Goal: Information Seeking & Learning: Understand process/instructions

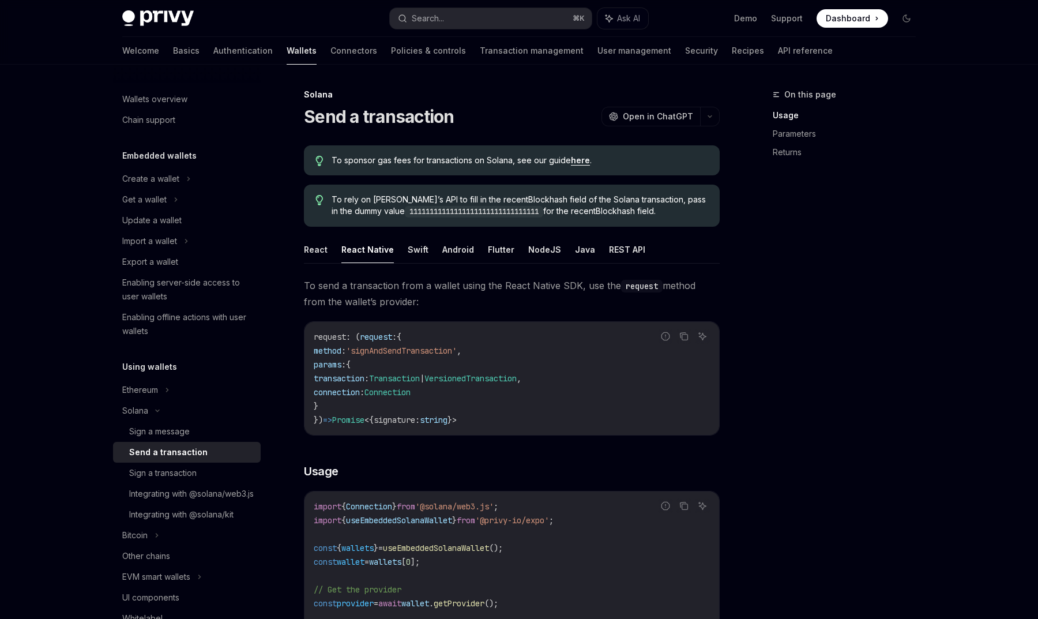
scroll to position [29, 0]
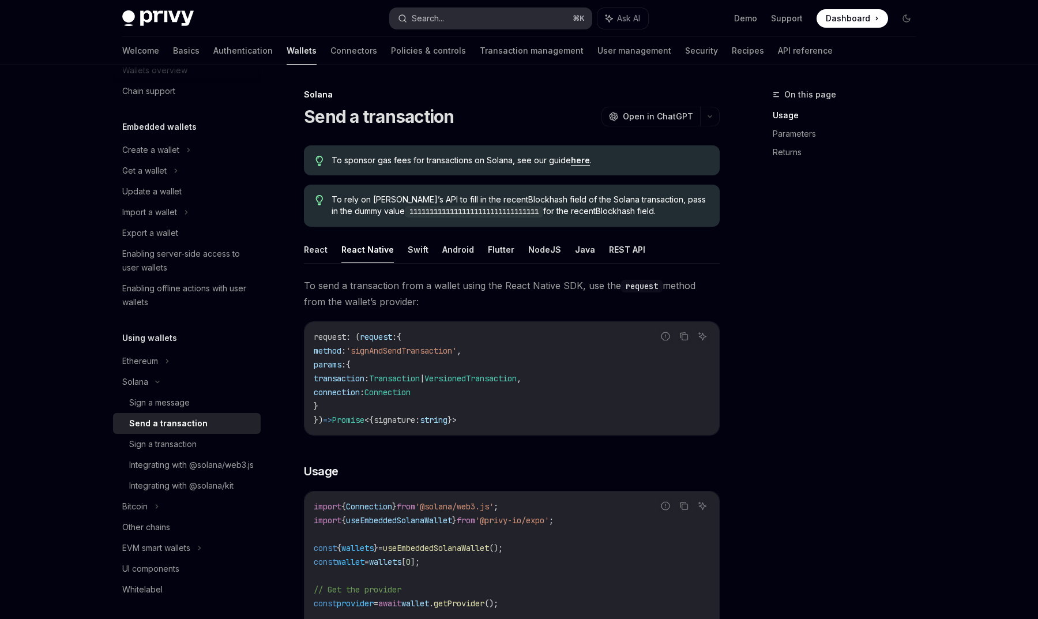
click at [464, 17] on button "Search... ⌘ K" at bounding box center [491, 18] width 202 height 21
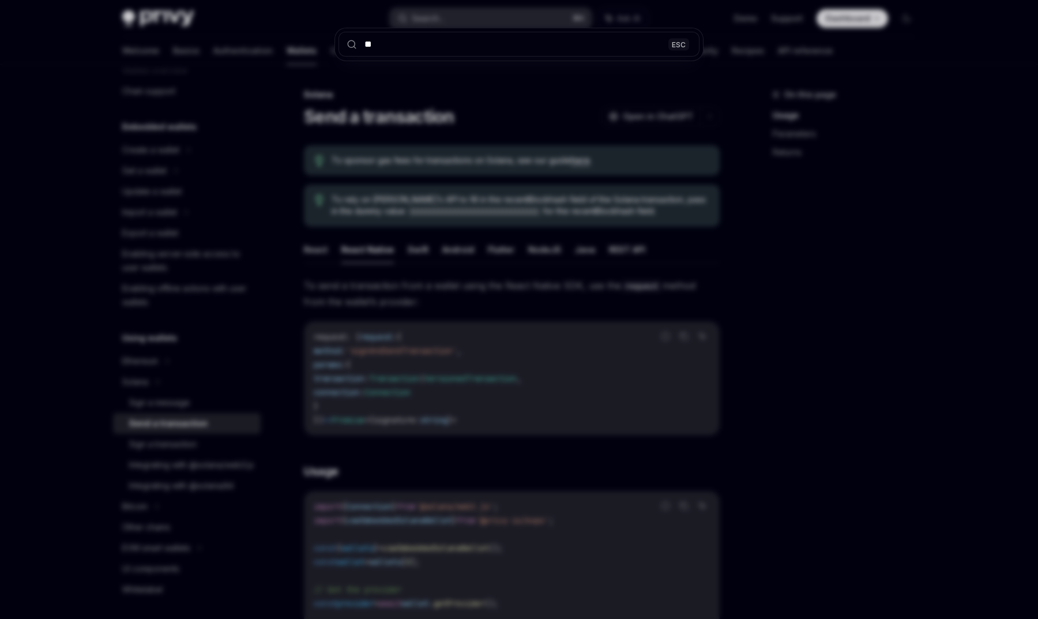
type input "***"
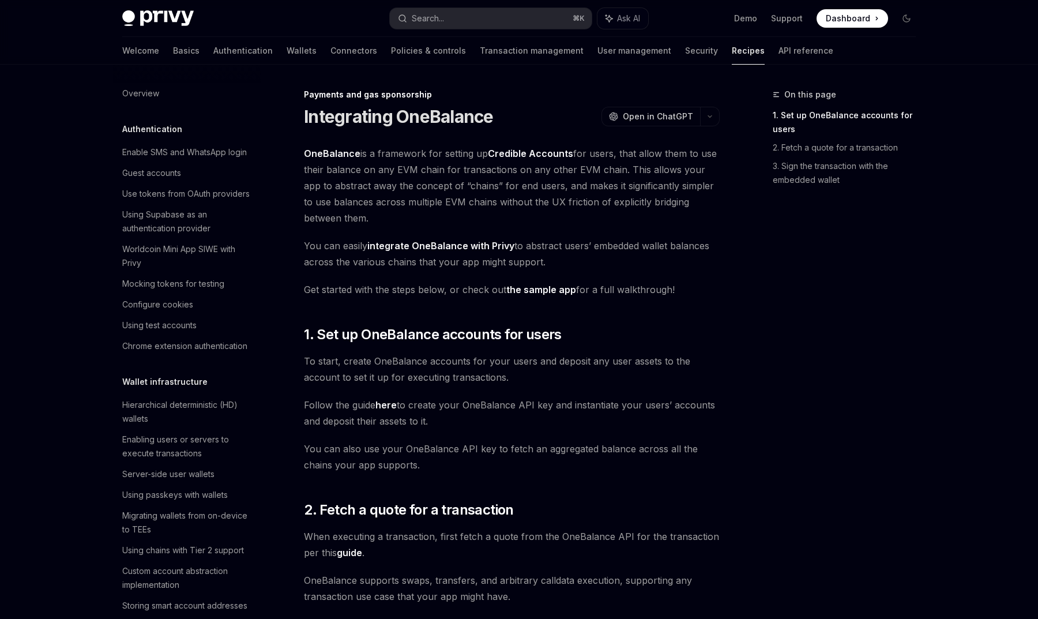
scroll to position [817, 0]
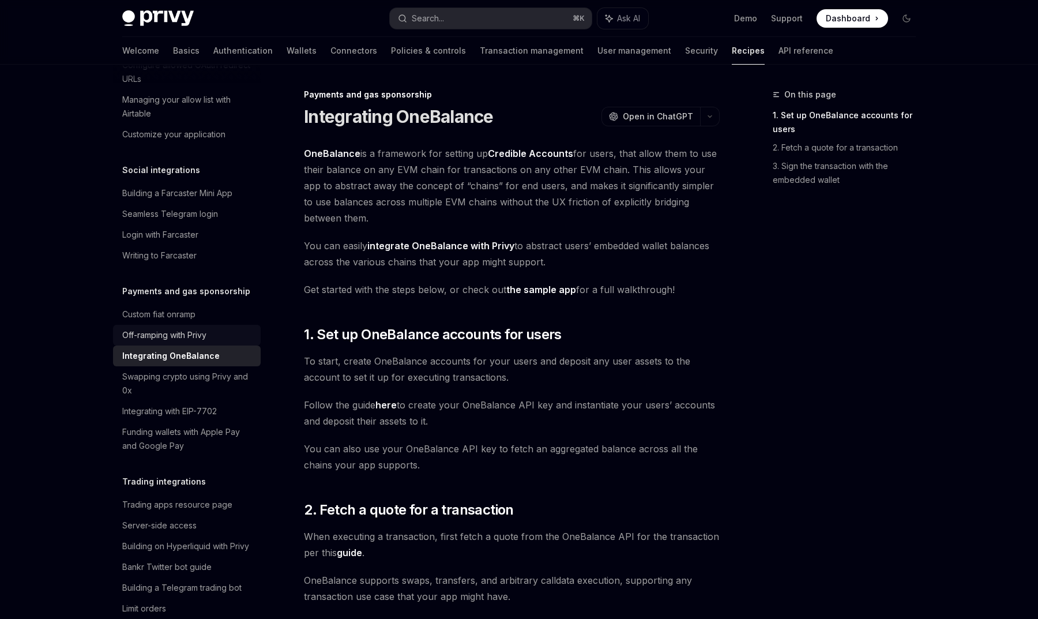
click at [215, 328] on div "Off-ramping with Privy" at bounding box center [187, 335] width 131 height 14
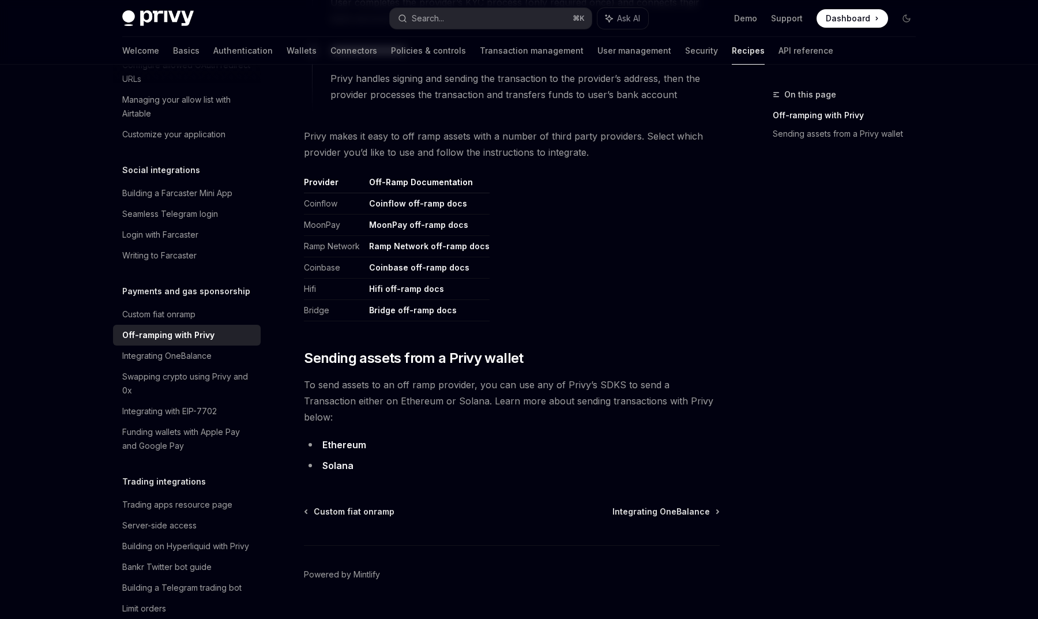
scroll to position [507, 0]
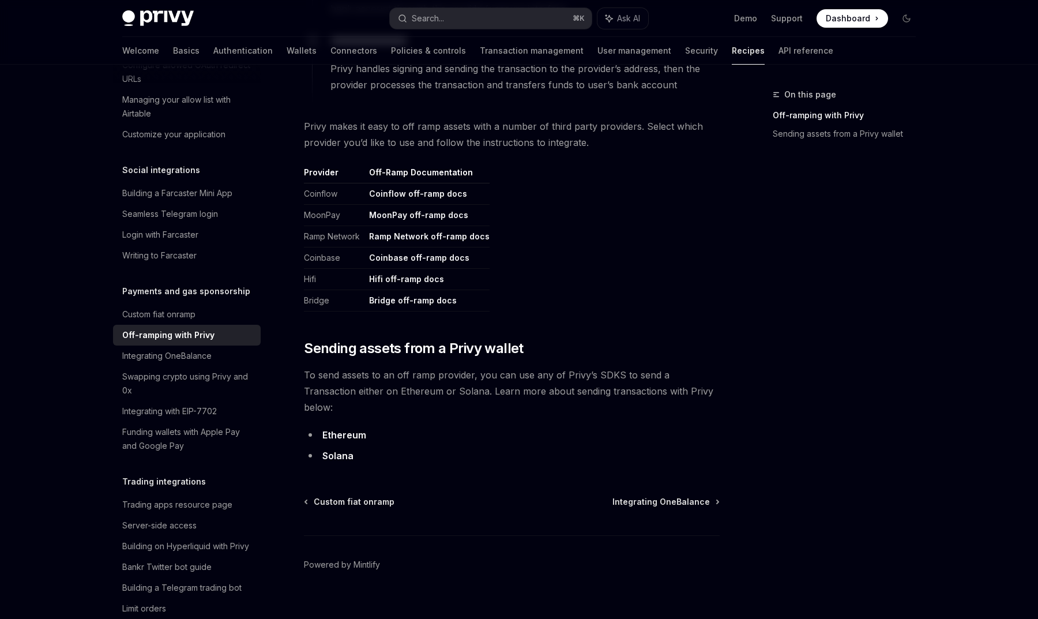
click at [334, 450] on link "Solana" at bounding box center [337, 456] width 31 height 12
click at [181, 349] on div "Integrating OneBalance" at bounding box center [166, 356] width 89 height 14
type textarea "*"
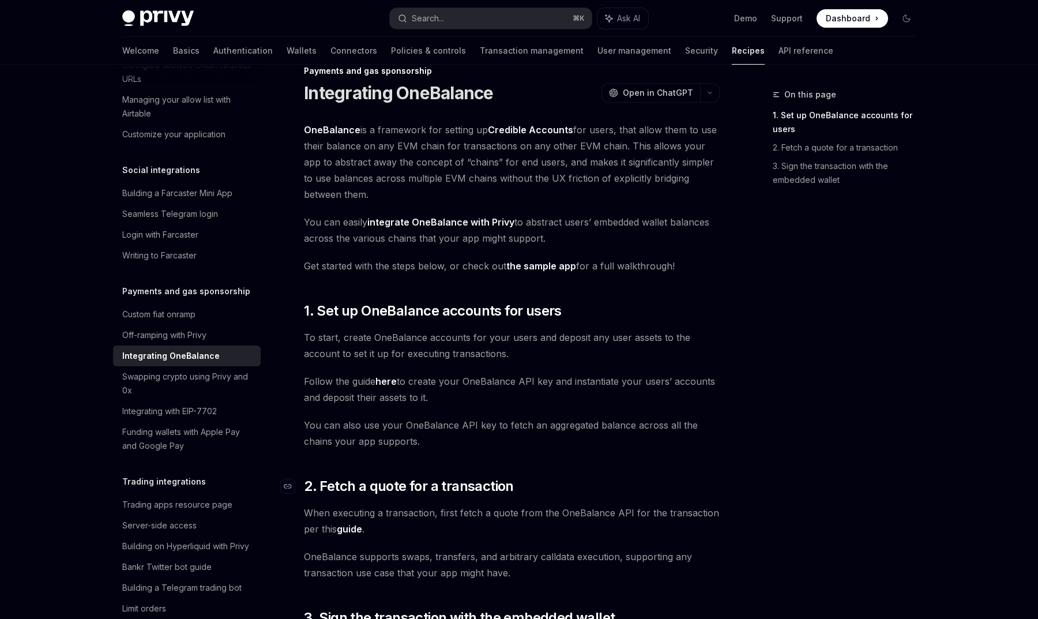
scroll to position [20, 0]
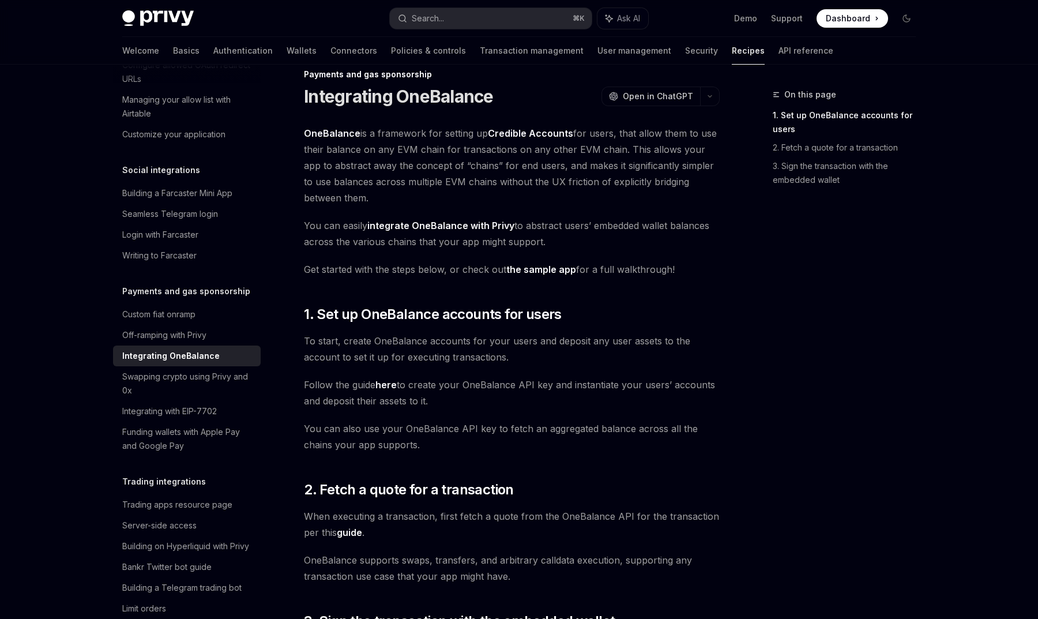
click at [393, 384] on link "here" at bounding box center [385, 385] width 21 height 12
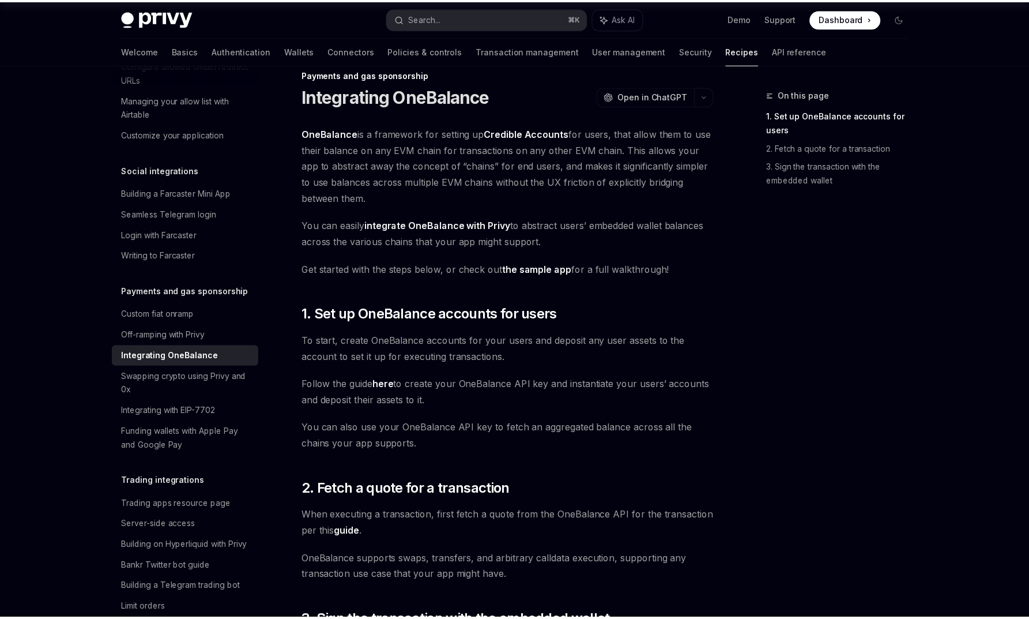
scroll to position [0, 0]
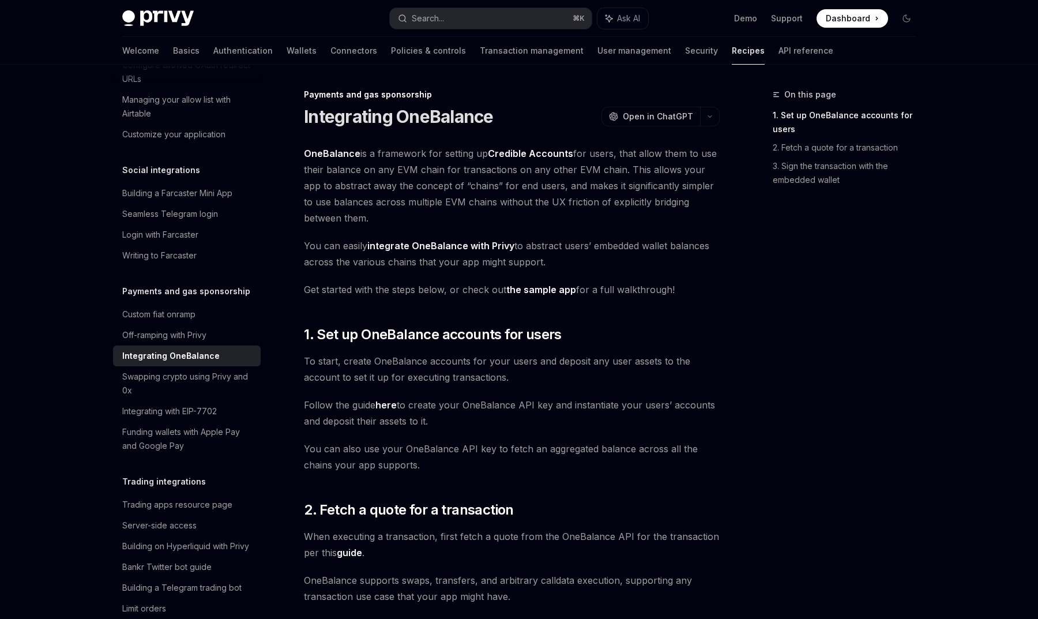
drag, startPoint x: 351, startPoint y: 217, endPoint x: 302, endPoint y: 150, distance: 82.9
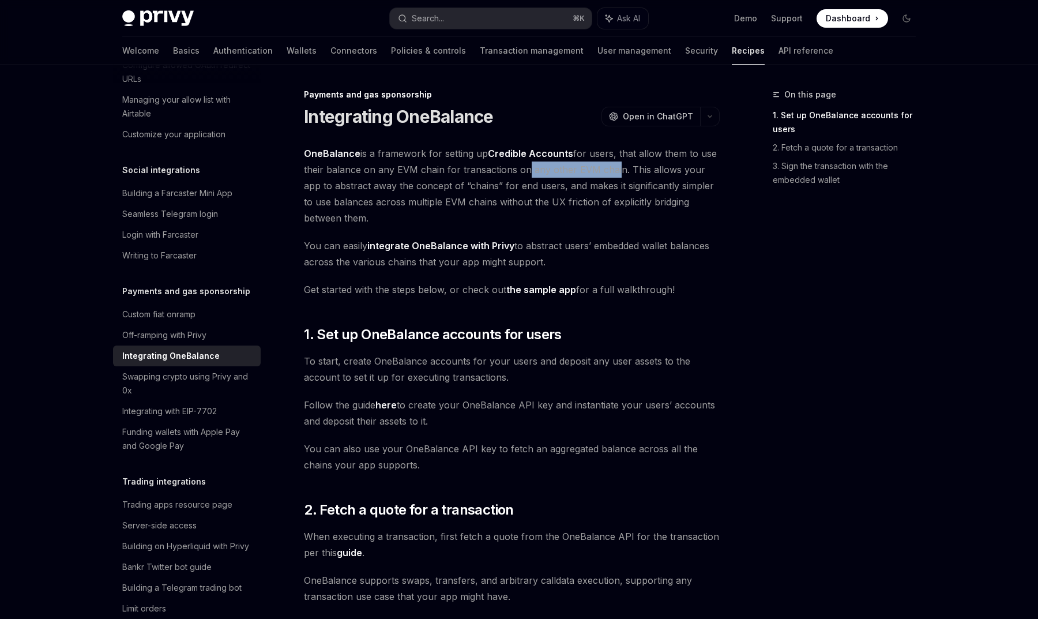
drag, startPoint x: 518, startPoint y: 170, endPoint x: 609, endPoint y: 170, distance: 90.5
click at [609, 170] on span "OneBalance is a framework for setting up Credible Accounts for users, that allo…" at bounding box center [512, 185] width 416 height 81
click at [560, 158] on link "Credible Accounts" at bounding box center [530, 154] width 85 height 12
click at [543, 225] on span "OneBalance is a framework for setting up Credible Accounts for users, that allo…" at bounding box center [512, 185] width 416 height 81
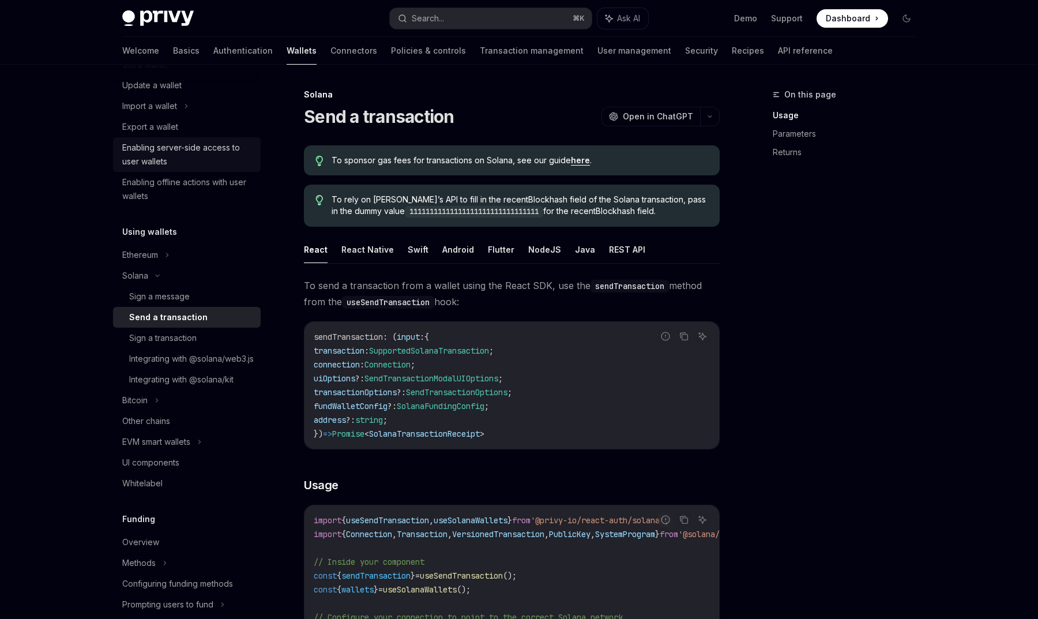
scroll to position [62, 0]
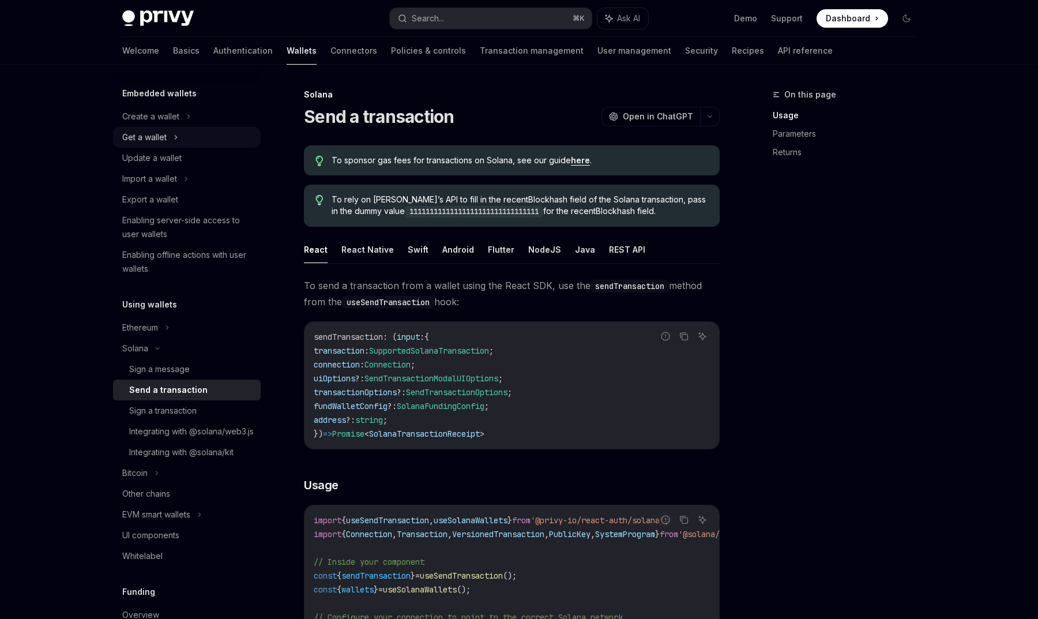
click at [176, 142] on icon at bounding box center [176, 137] width 5 height 14
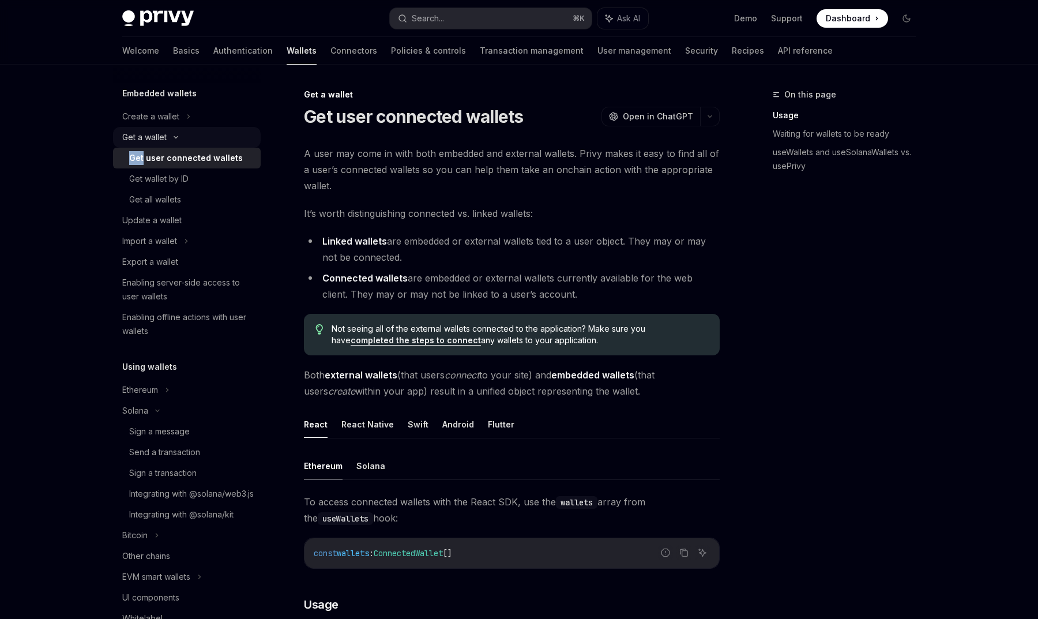
click at [176, 142] on div "Get a wallet" at bounding box center [187, 137] width 148 height 21
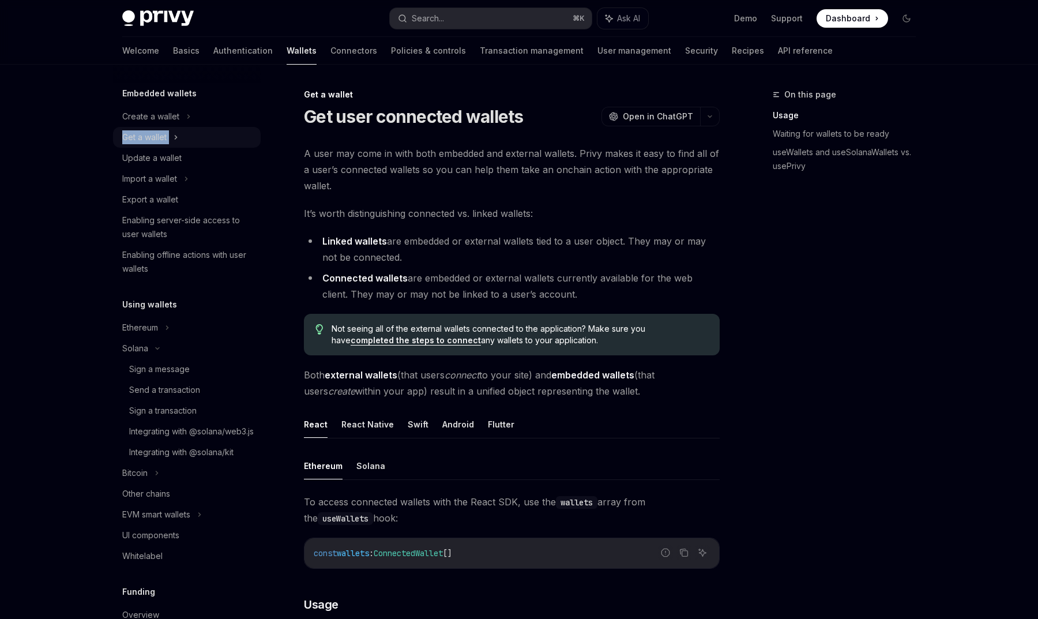
click at [176, 142] on icon at bounding box center [176, 137] width 5 height 14
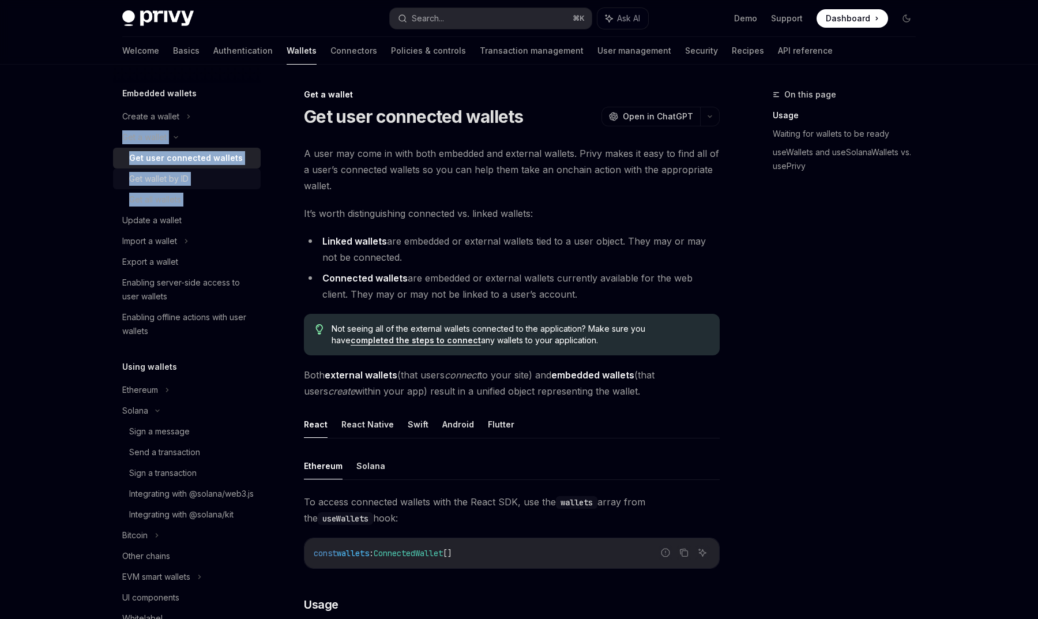
click at [184, 189] on link "Get wallet by ID" at bounding box center [187, 178] width 148 height 21
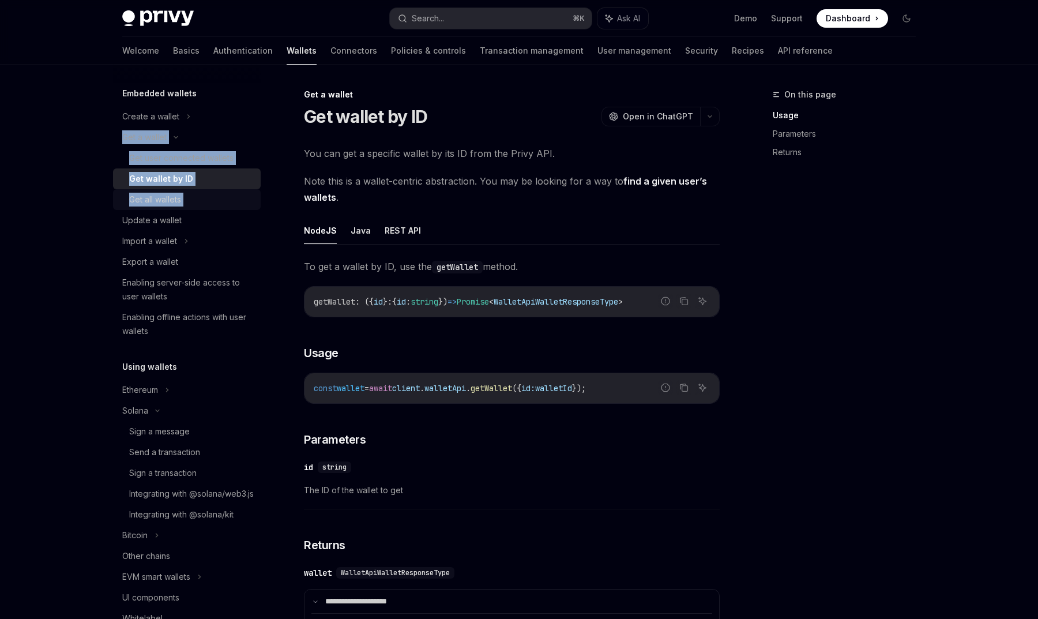
click at [178, 202] on div "Get all wallets" at bounding box center [155, 200] width 52 height 14
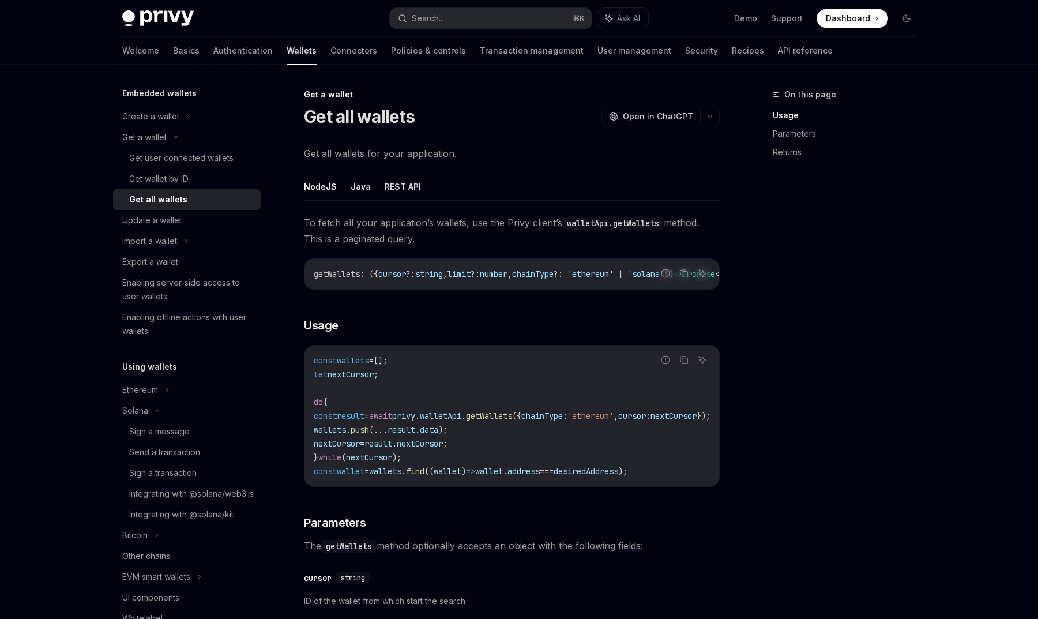
click at [513, 337] on div "To fetch all your application’s wallets, use the Privy client’s walletApi.getWa…" at bounding box center [512, 563] width 416 height 698
click at [397, 191] on button "REST API" at bounding box center [403, 186] width 36 height 27
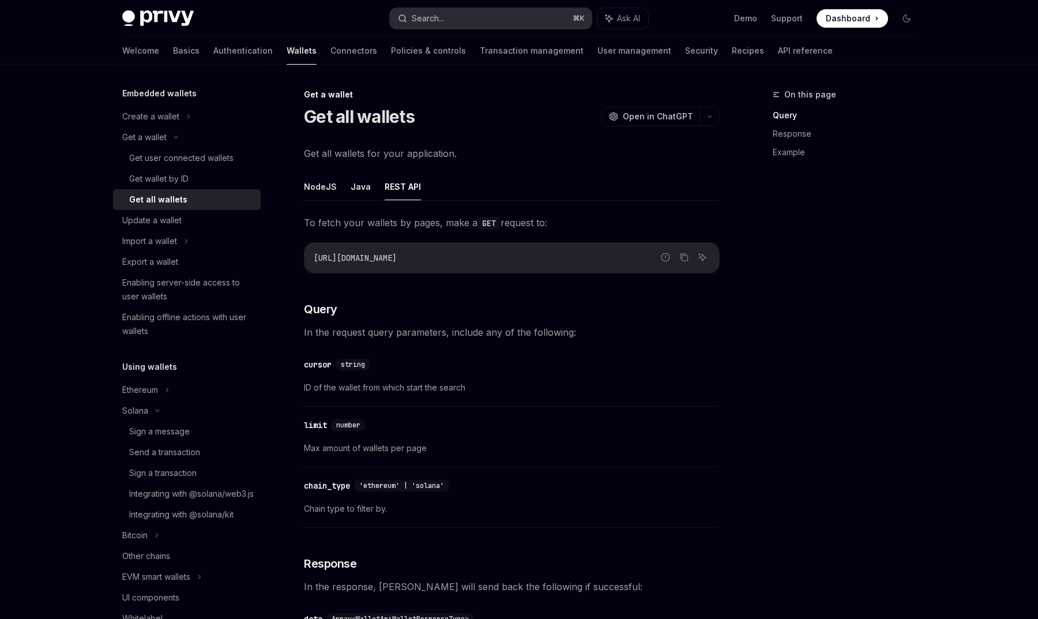
click at [474, 20] on button "Search... ⌘ K" at bounding box center [491, 18] width 202 height 21
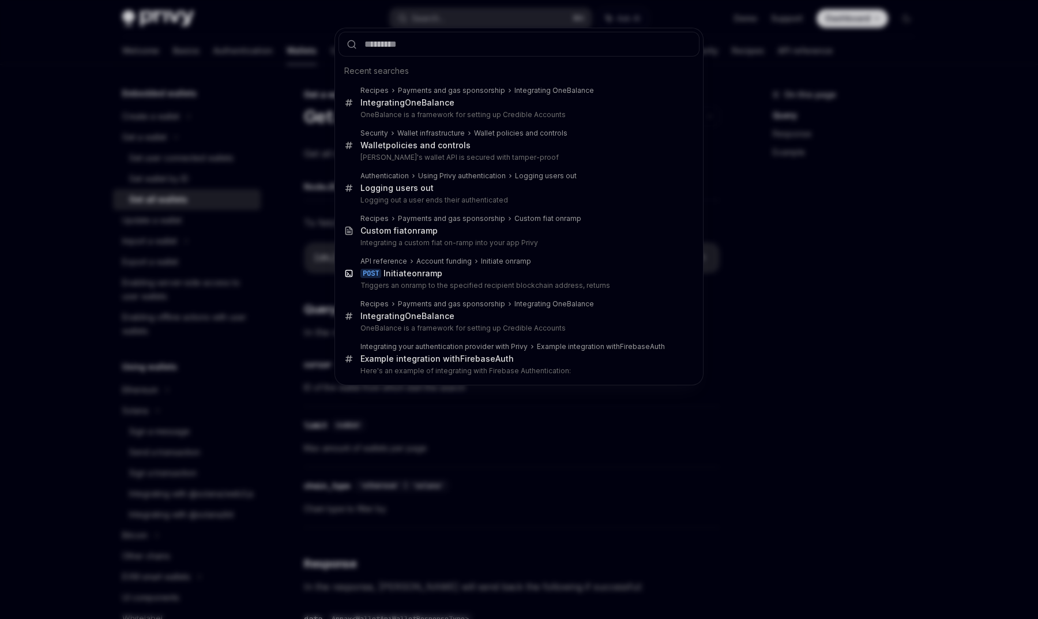
click at [913, 250] on div "Recent searches Recipes Payments and gas sponsorship Integrating OneBalance Int…" at bounding box center [519, 309] width 1038 height 619
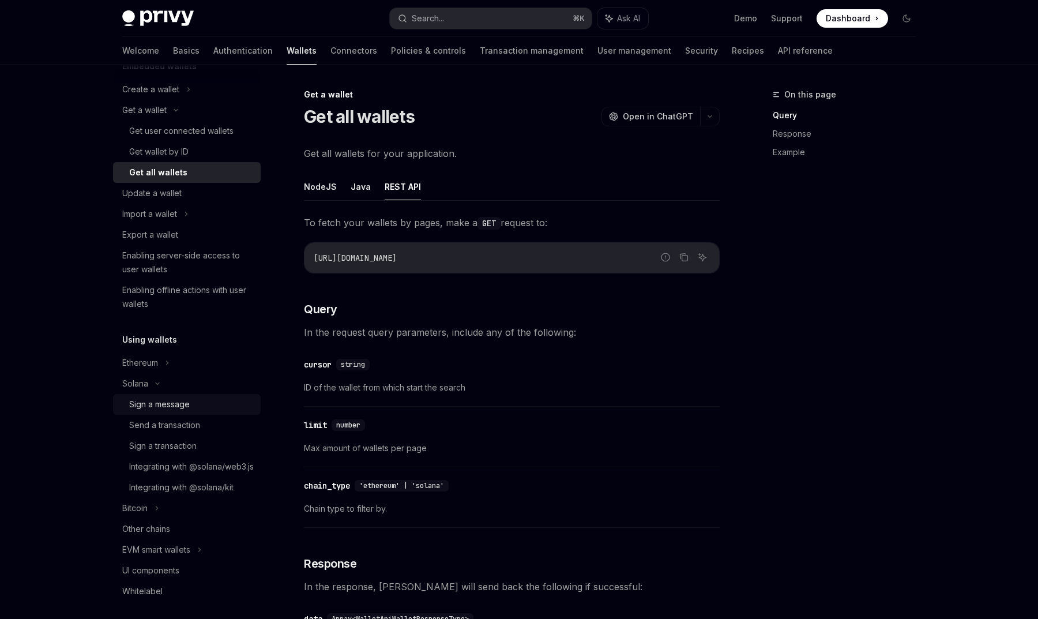
scroll to position [94, 0]
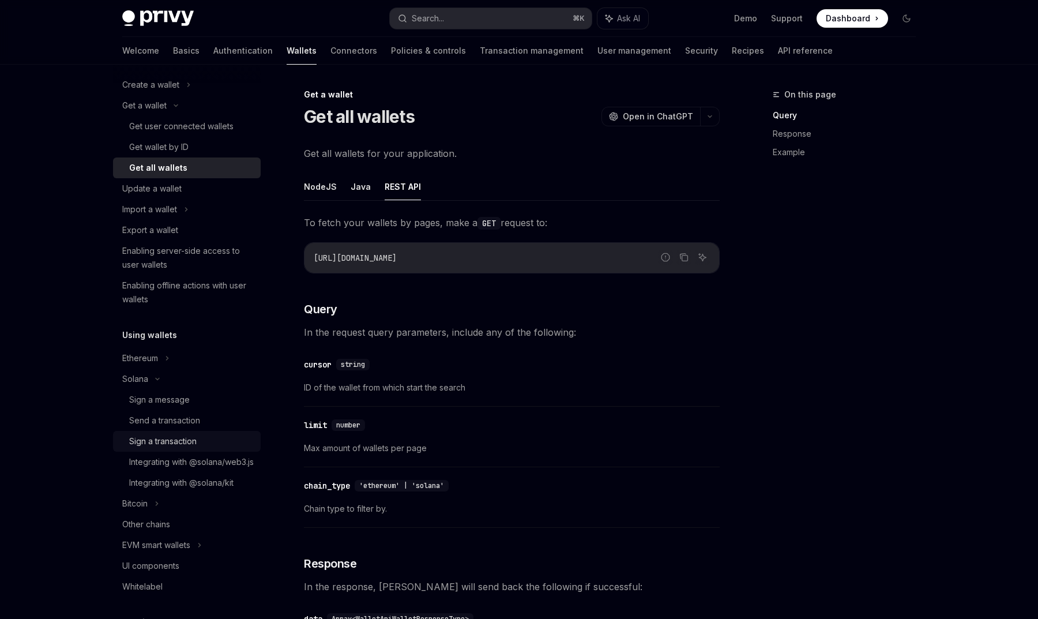
click at [172, 441] on div "Sign a transaction" at bounding box center [162, 441] width 67 height 14
type textarea "*"
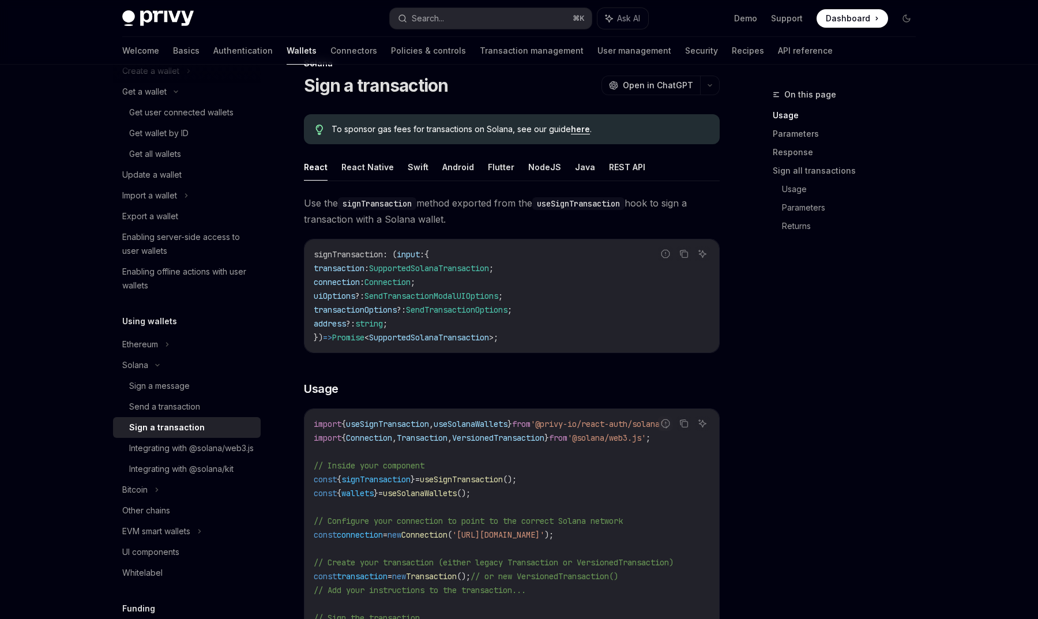
scroll to position [107, 0]
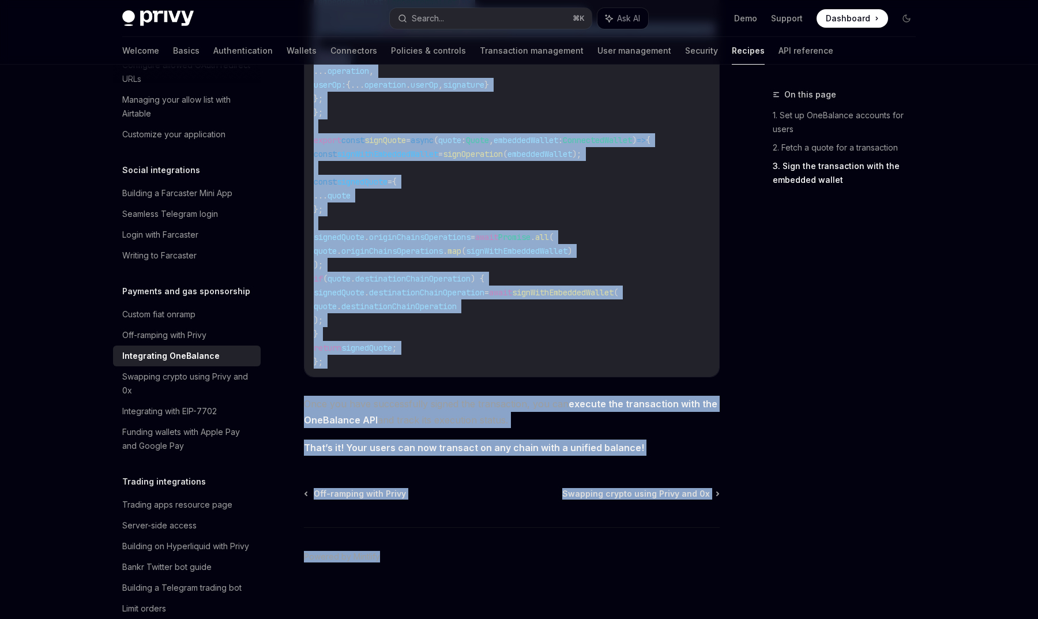
scroll to position [1020, 0]
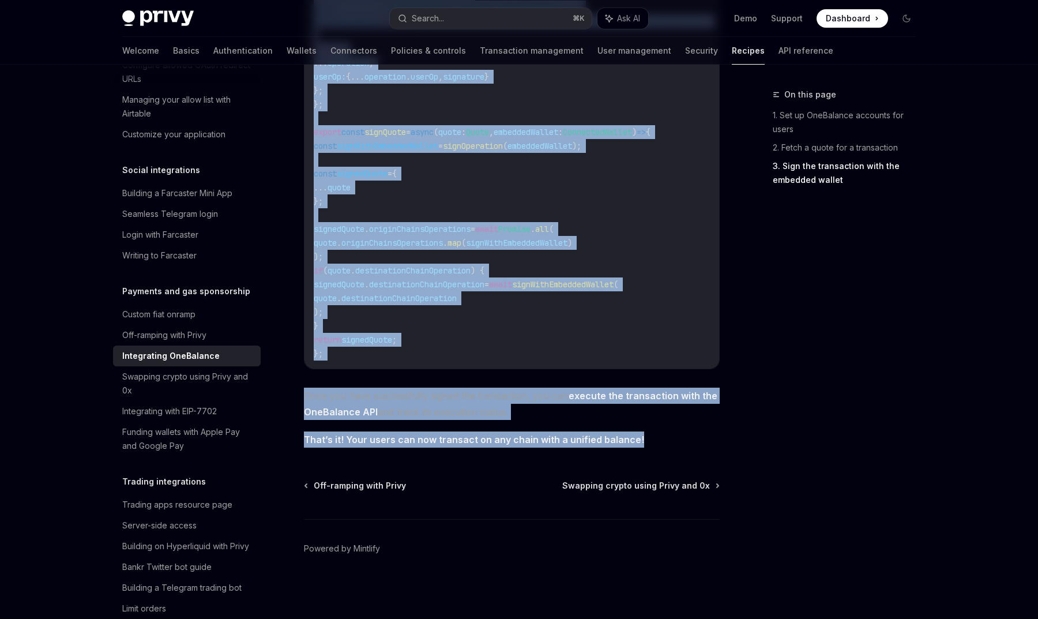
drag, startPoint x: 305, startPoint y: 94, endPoint x: 652, endPoint y: 439, distance: 489.2
copy div "Payments and gas sponsorship Integrating OneBalance OpenAI Open in ChatGPT Open…"
click at [211, 328] on div "Off-ramping with Privy" at bounding box center [187, 335] width 131 height 14
type textarea "*"
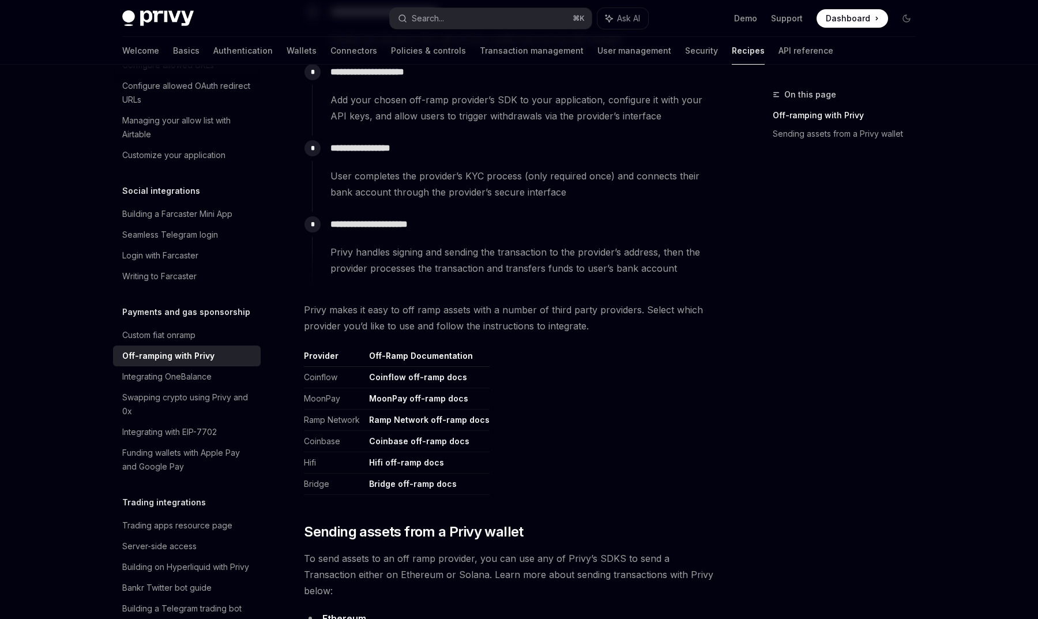
scroll to position [272, 0]
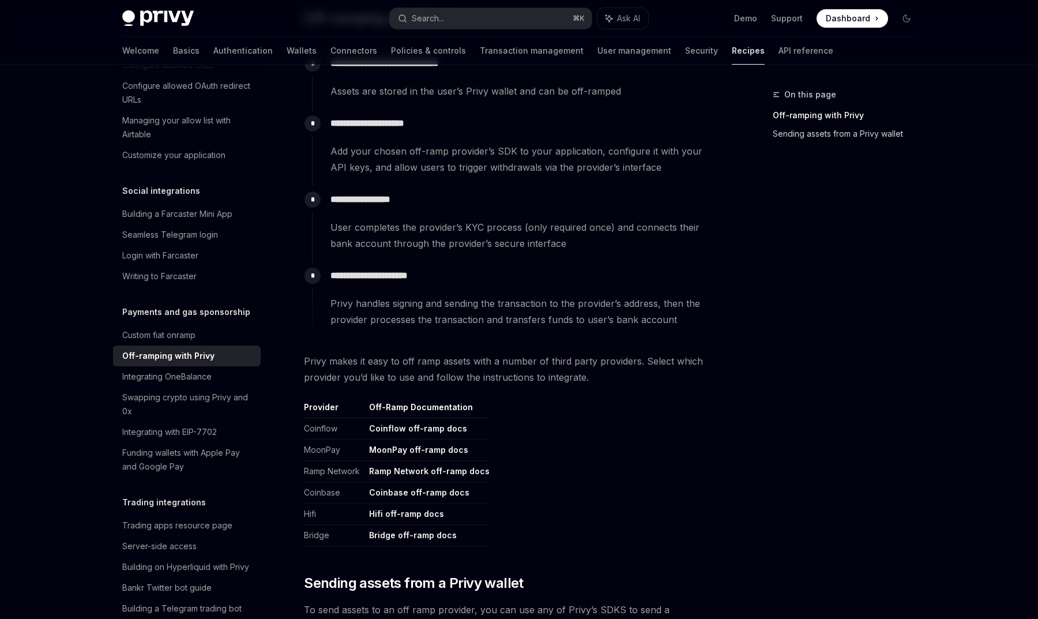
click at [809, 131] on link "Sending assets from a Privy wallet" at bounding box center [849, 134] width 152 height 18
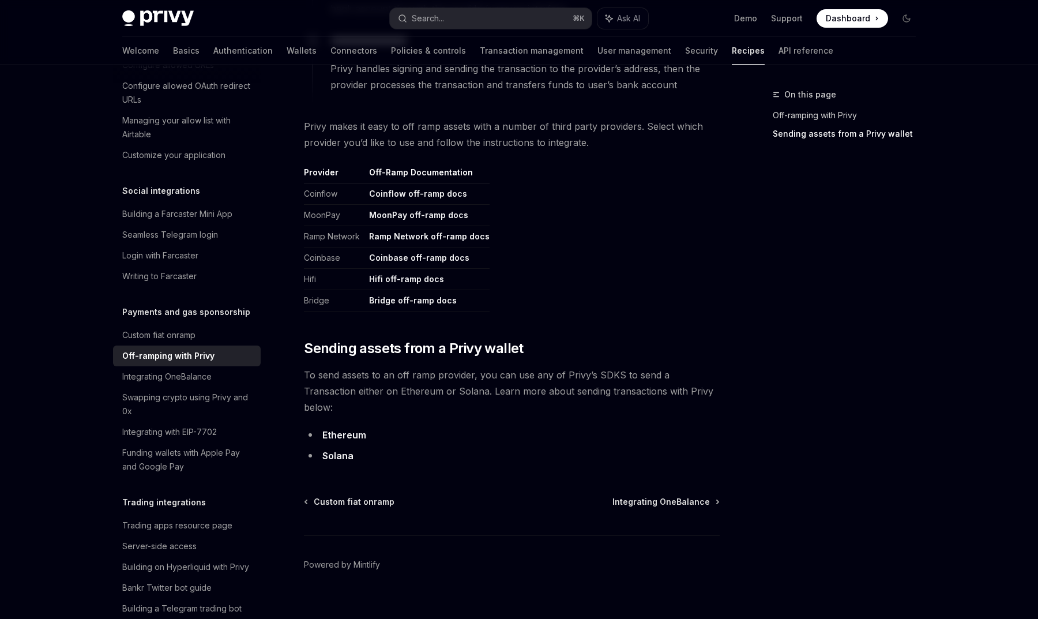
click at [803, 114] on link "Off-ramping with Privy" at bounding box center [849, 115] width 152 height 18
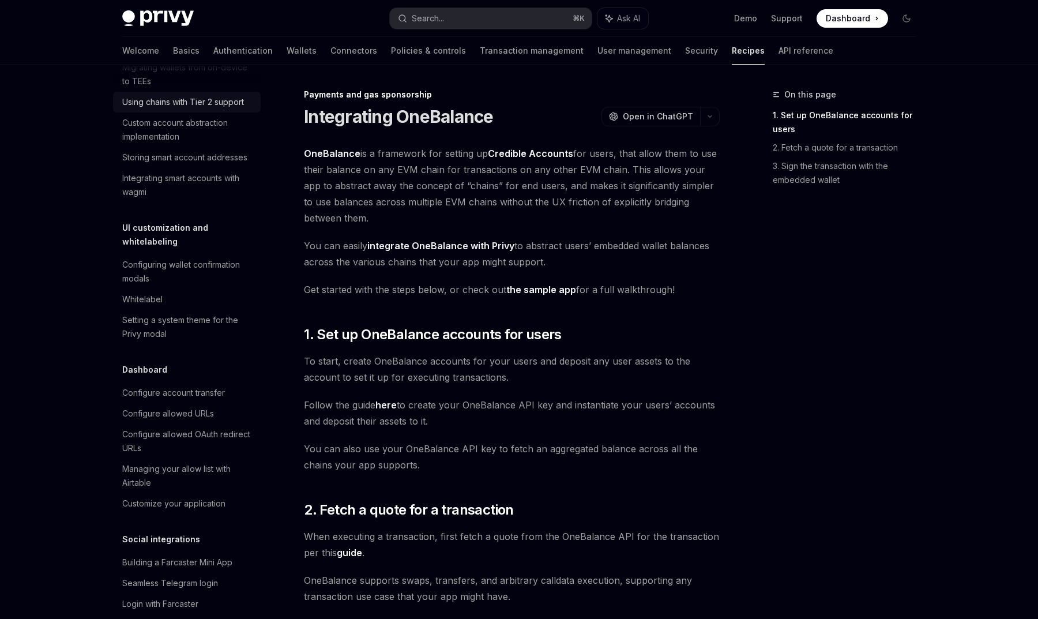
scroll to position [417, 0]
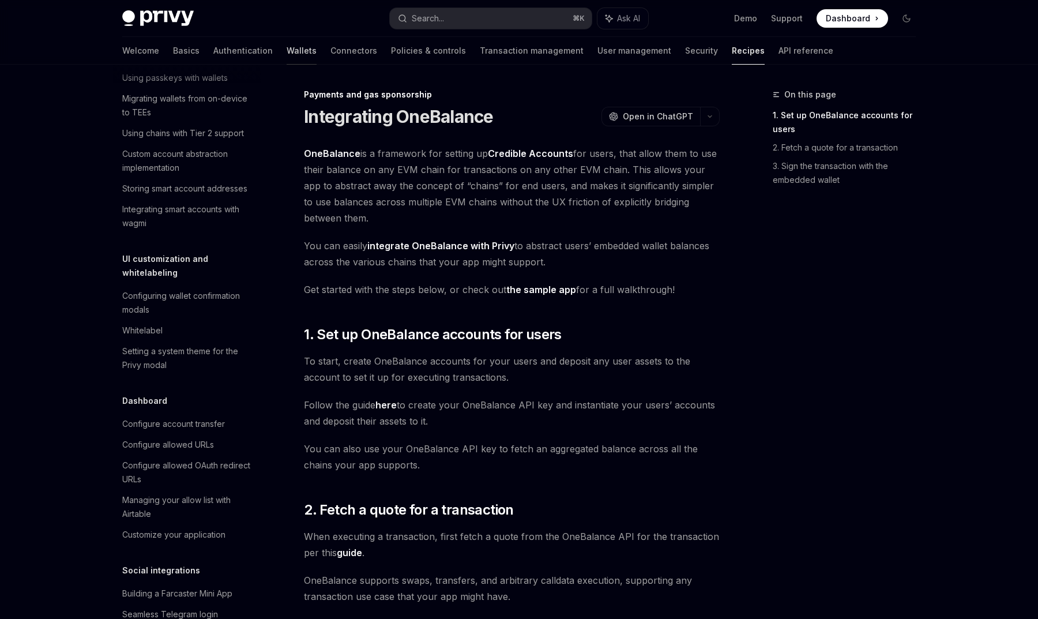
click at [287, 42] on link "Wallets" at bounding box center [302, 51] width 30 height 28
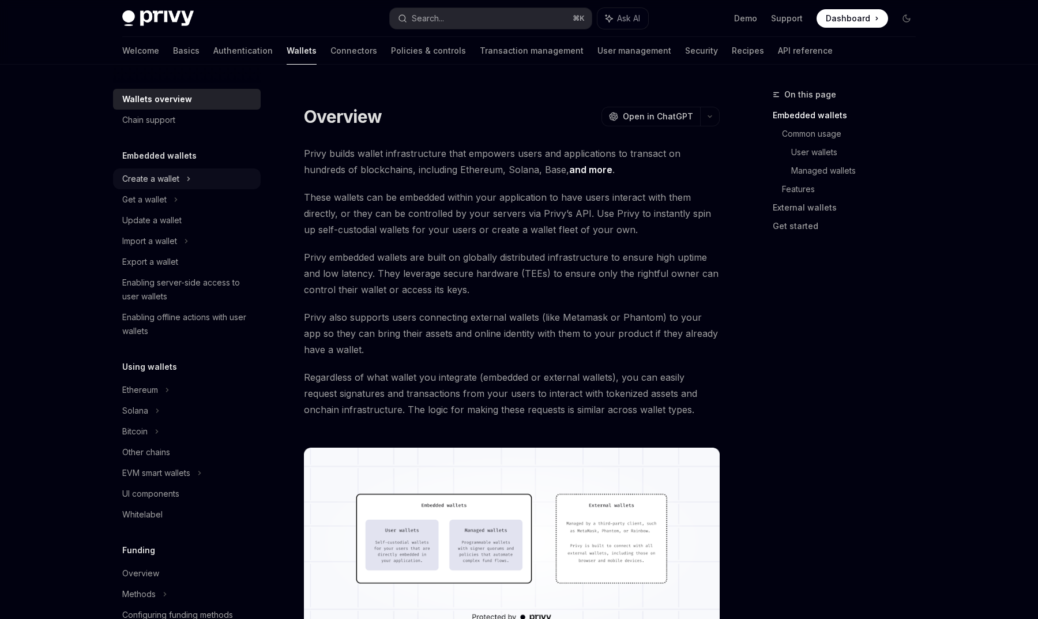
click at [191, 183] on div "Create a wallet" at bounding box center [187, 178] width 148 height 21
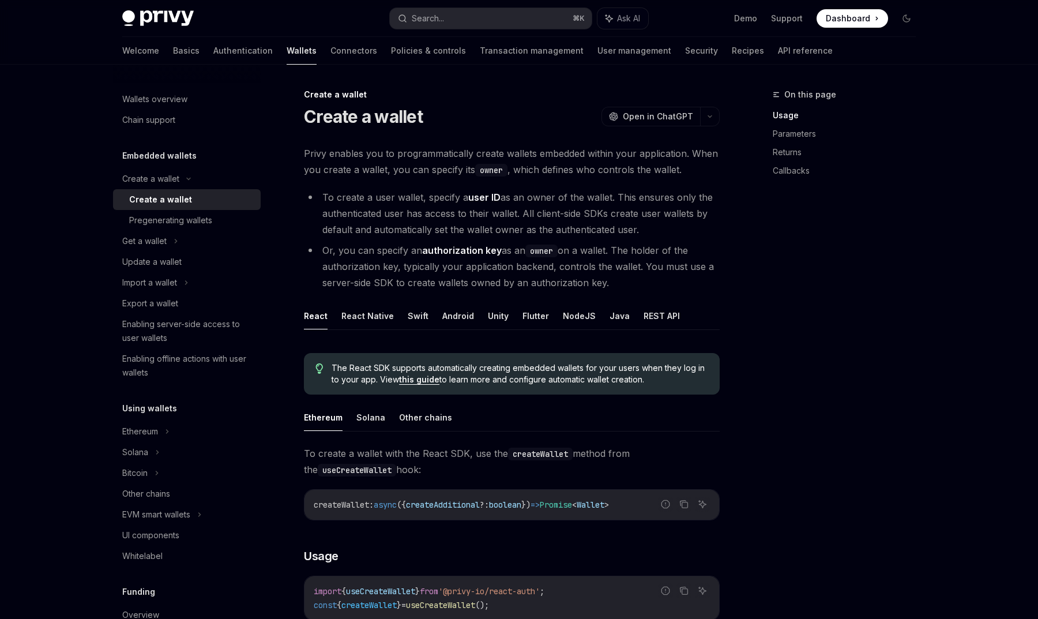
click at [196, 200] on div "Create a wallet" at bounding box center [191, 200] width 125 height 14
click at [364, 323] on button "React Native" at bounding box center [367, 315] width 52 height 27
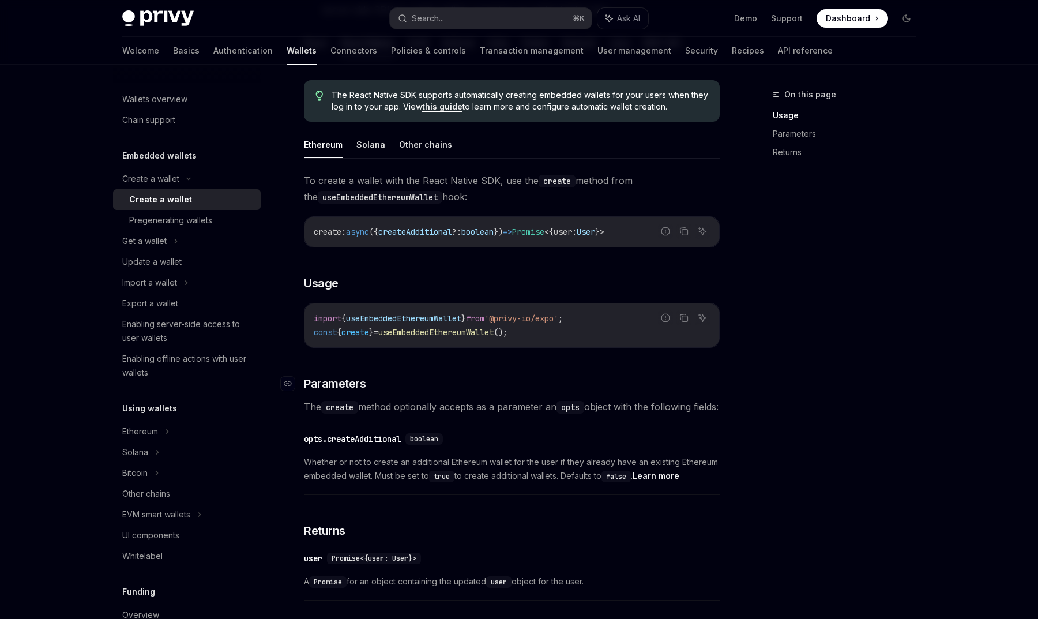
scroll to position [267, 0]
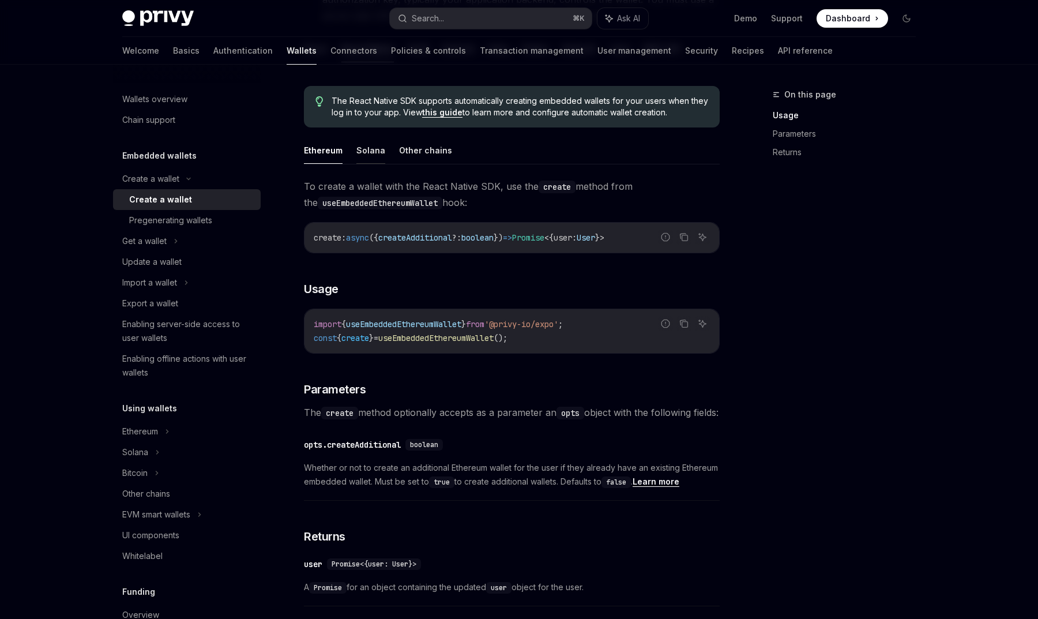
click at [376, 147] on button "Solana" at bounding box center [370, 150] width 29 height 27
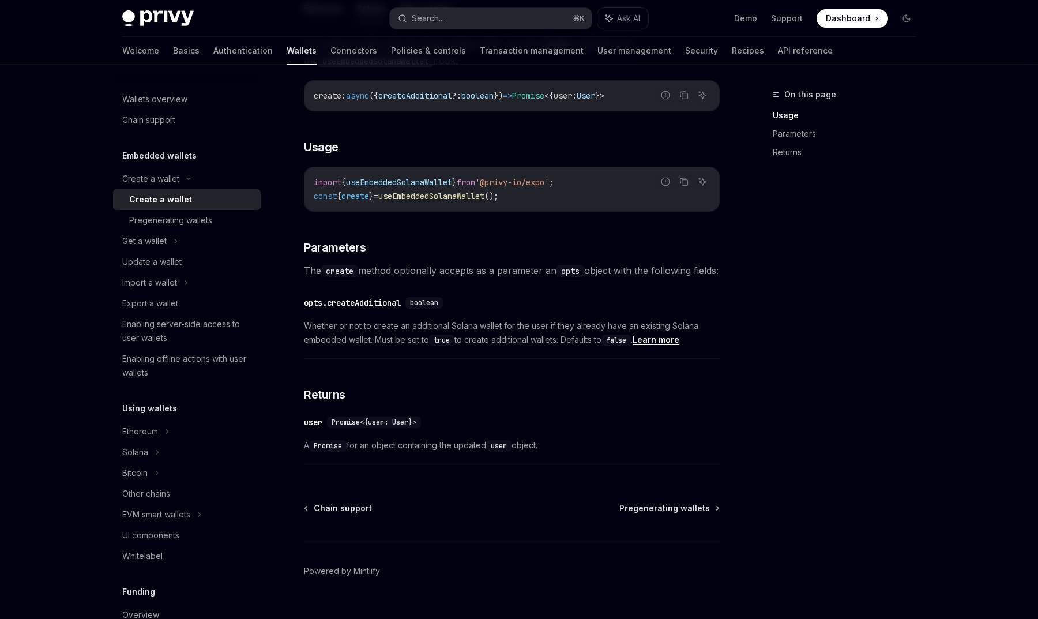
scroll to position [409, 0]
click at [195, 223] on div "Pregenerating wallets" at bounding box center [170, 220] width 83 height 14
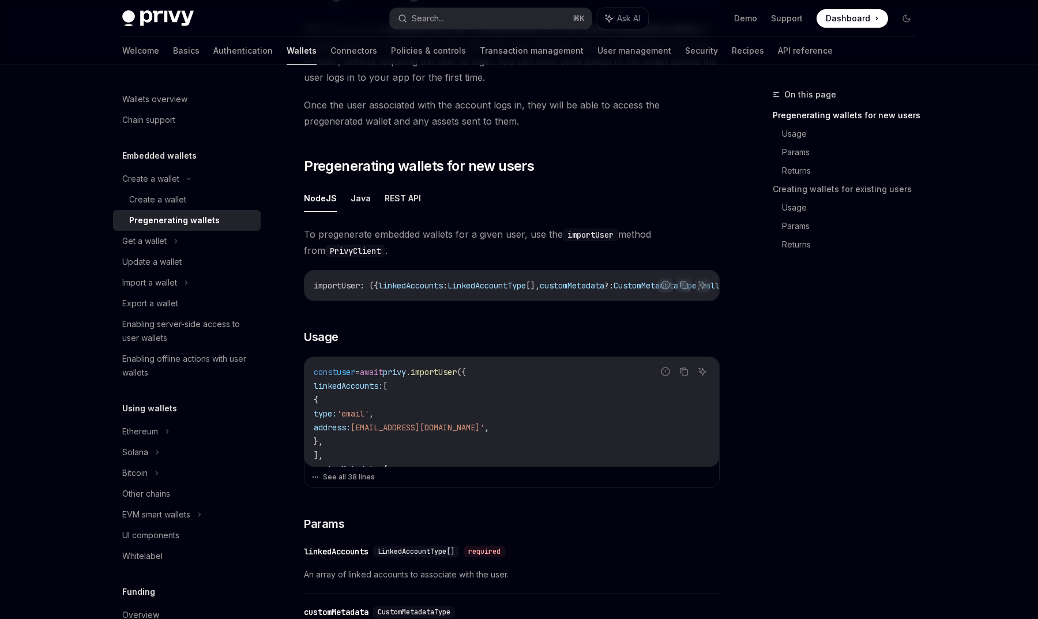
scroll to position [126, 0]
click at [188, 241] on div "Get a wallet" at bounding box center [187, 241] width 148 height 21
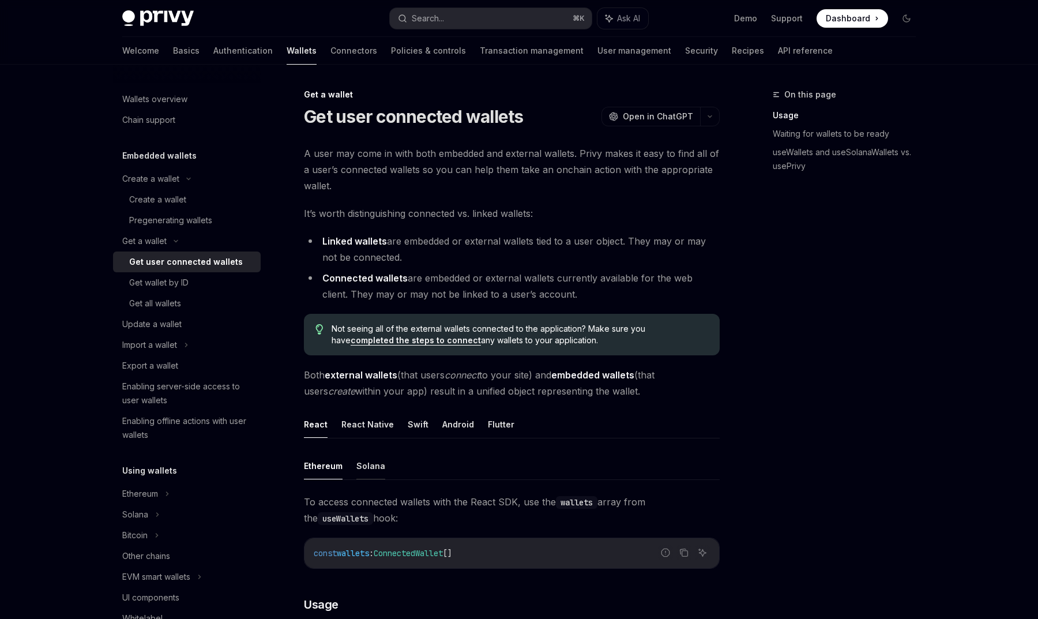
click at [374, 465] on button "Solana" at bounding box center [370, 465] width 29 height 27
type textarea "*"
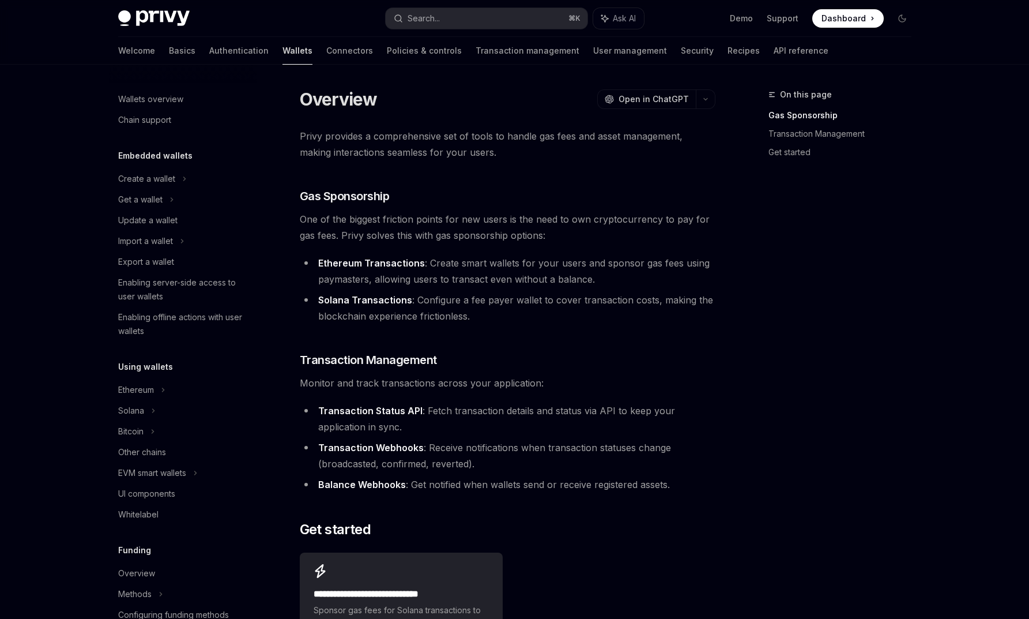
click at [282, 52] on link "Wallets" at bounding box center [297, 51] width 30 height 28
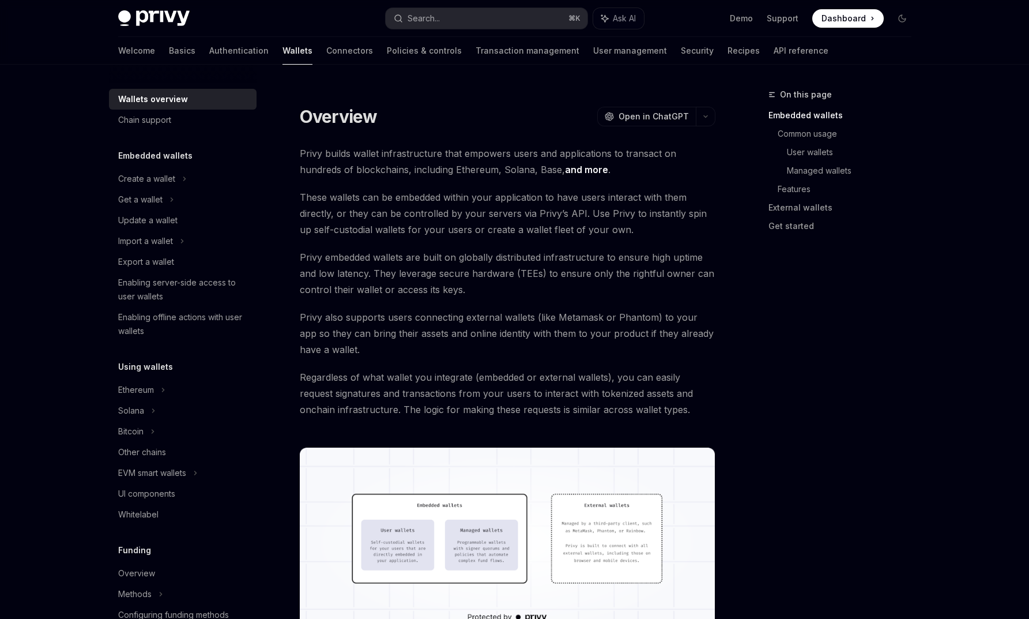
scroll to position [44, 0]
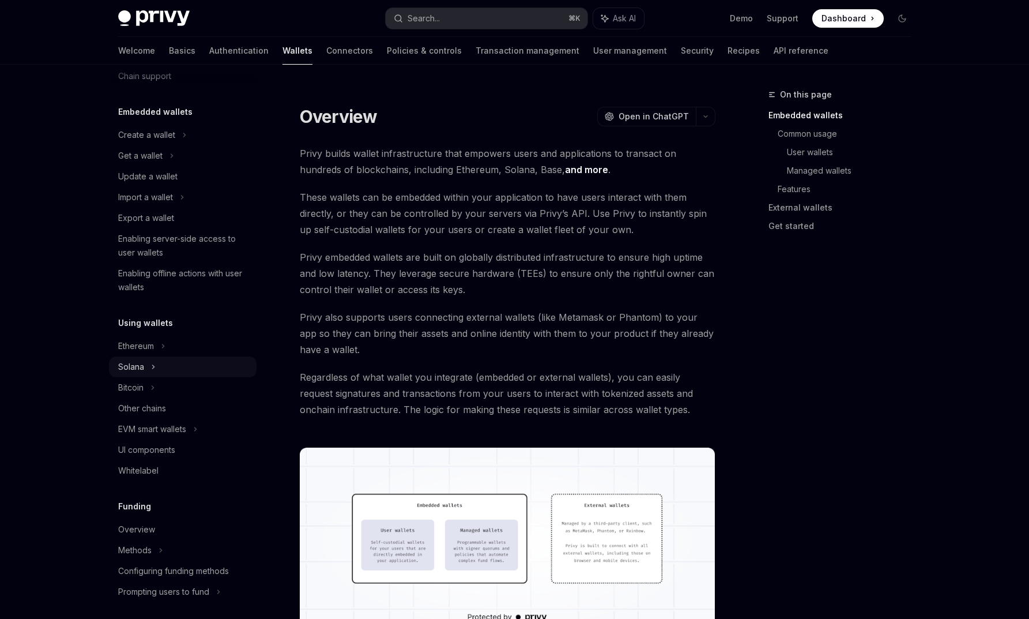
click at [220, 370] on div "Solana" at bounding box center [183, 366] width 148 height 21
type textarea "*"
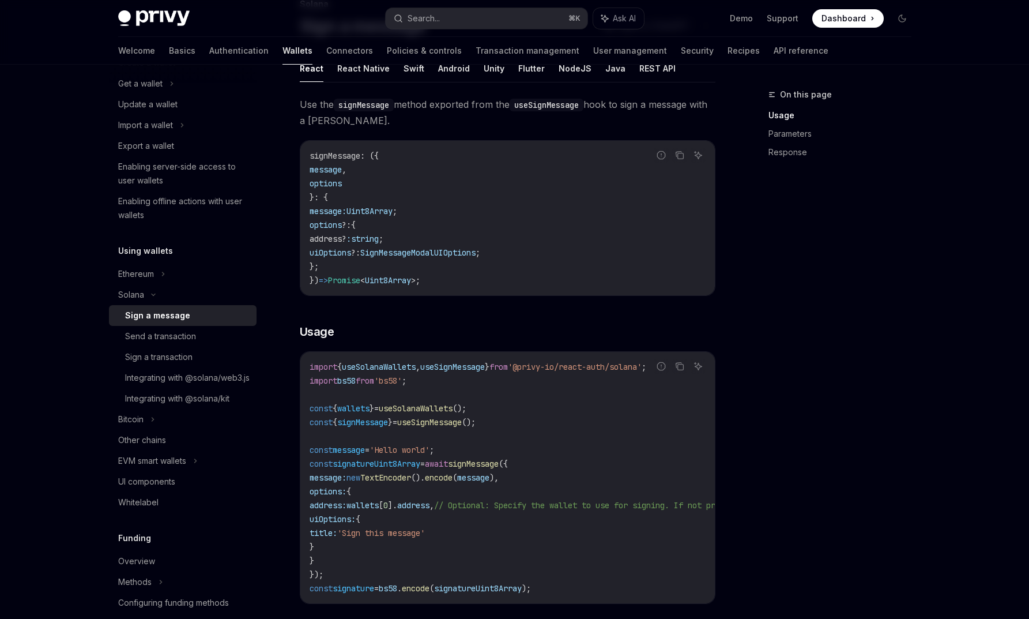
scroll to position [89, 0]
click at [151, 297] on div "Solana" at bounding box center [183, 294] width 148 height 21
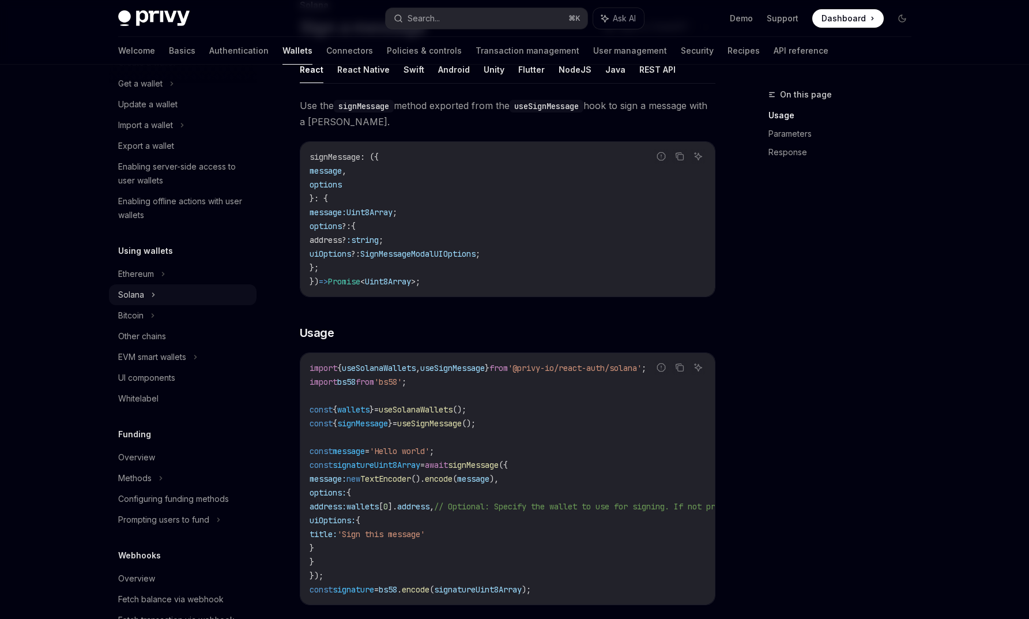
click at [159, 295] on div "Solana" at bounding box center [183, 294] width 148 height 21
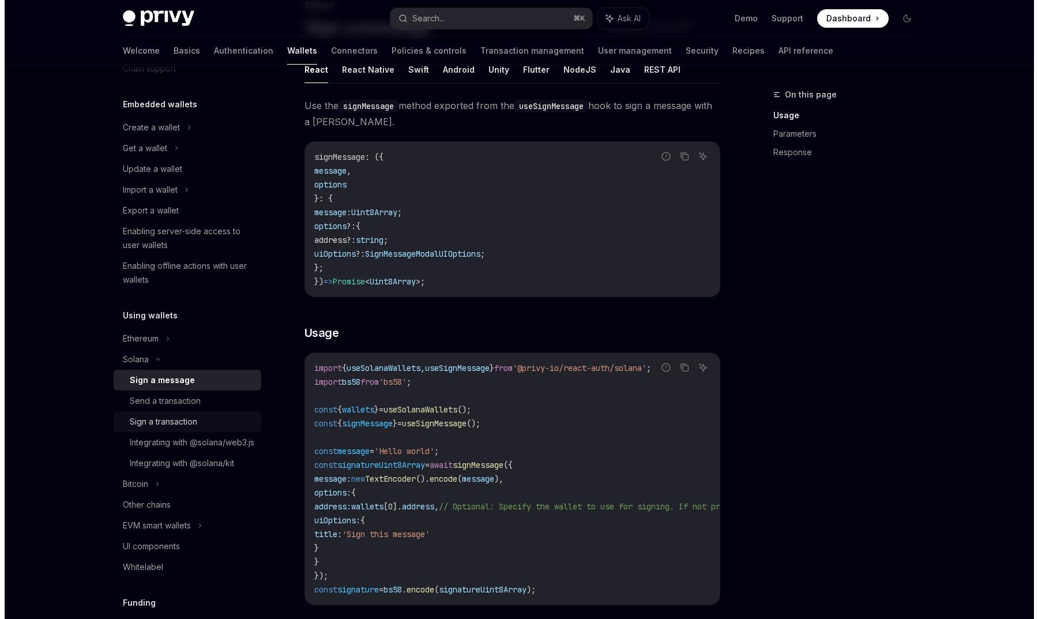
scroll to position [56, 0]
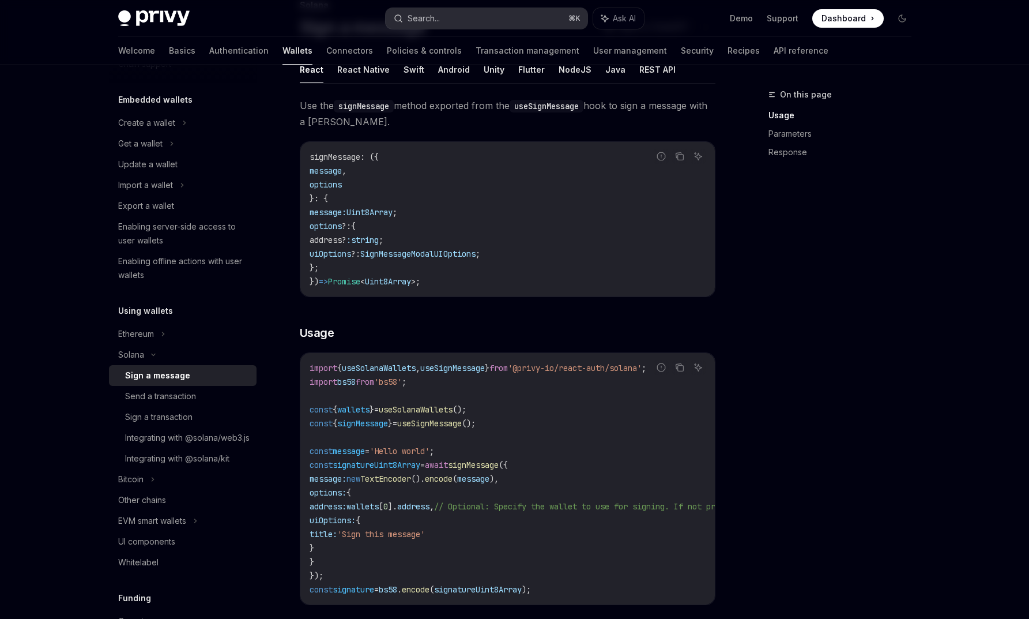
click at [476, 12] on button "Search... ⌘ K" at bounding box center [487, 18] width 202 height 21
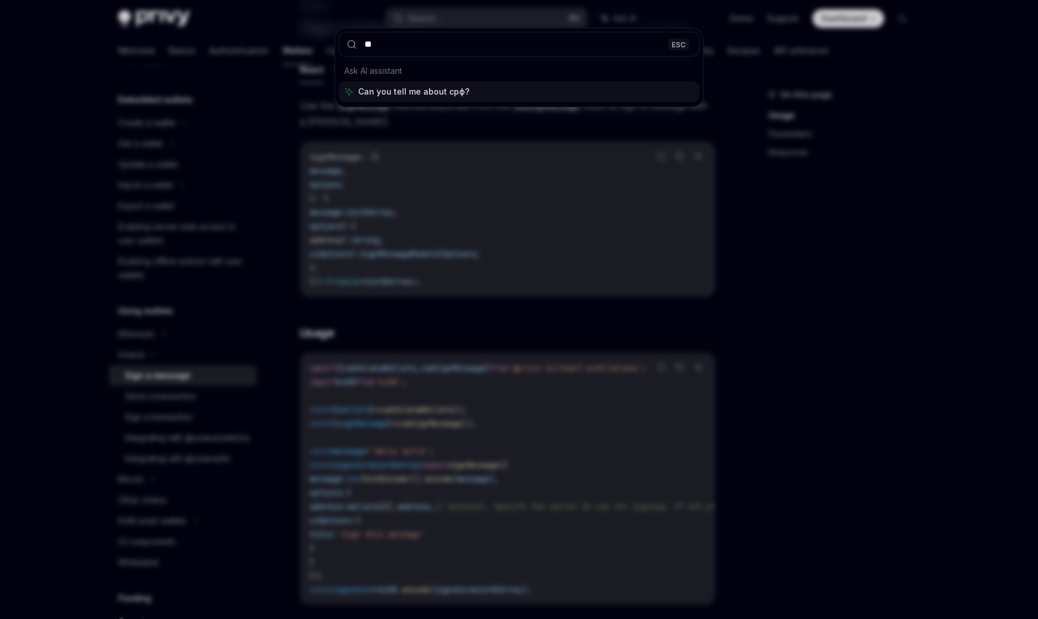
type input "*"
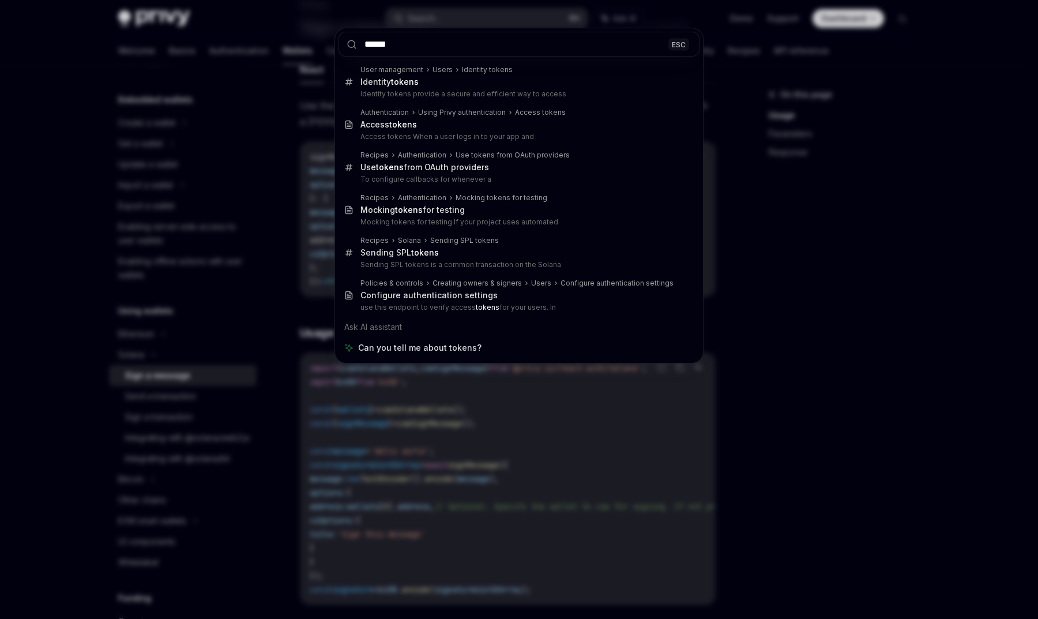
click at [462, 48] on input "******" at bounding box center [518, 44] width 361 height 25
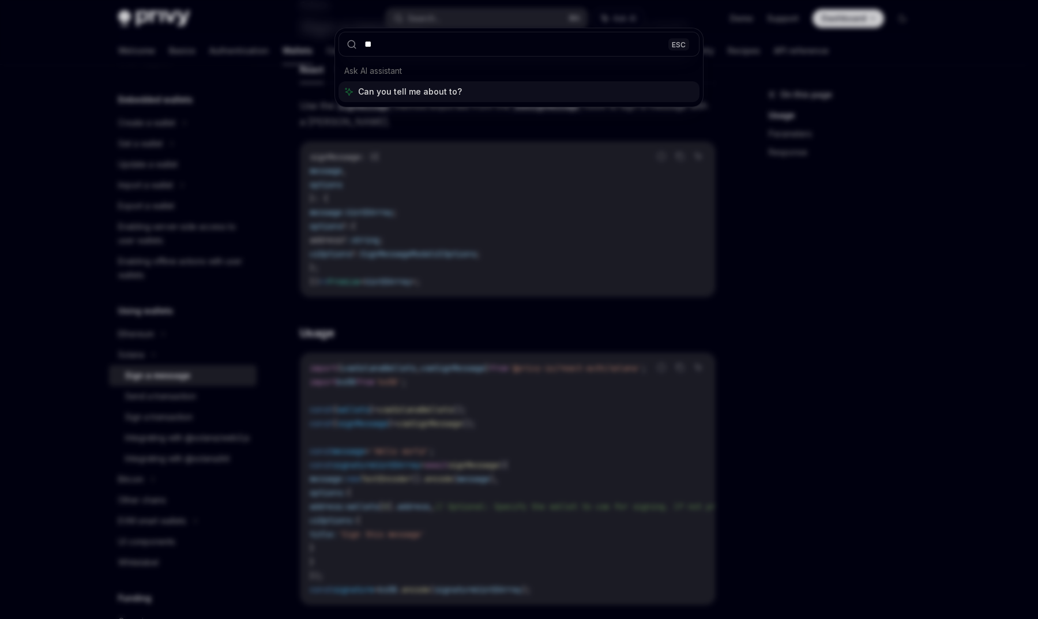
type input "*"
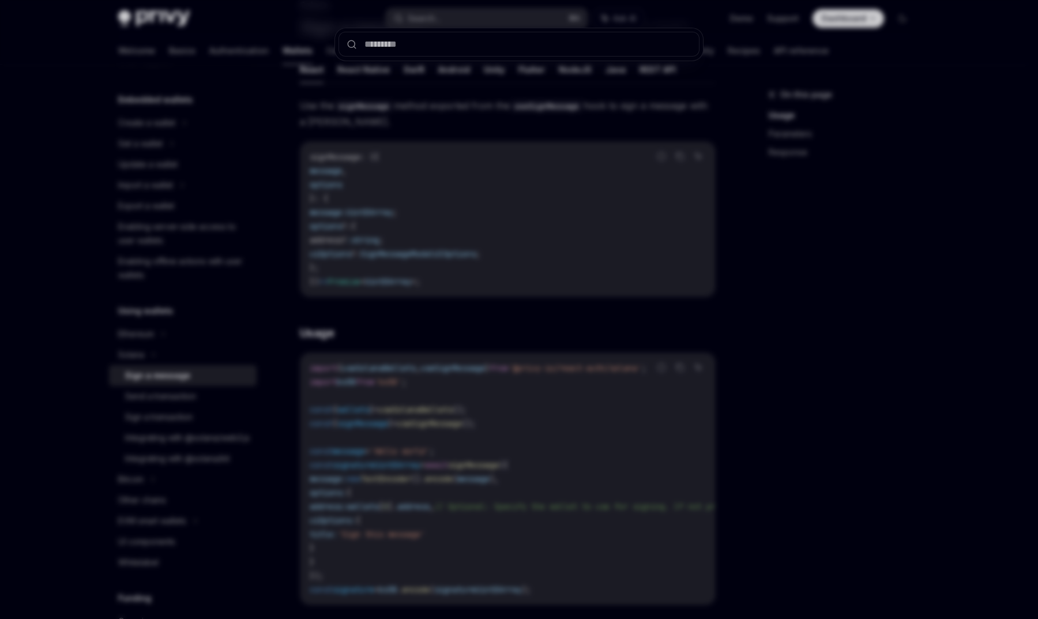
click at [547, 119] on div at bounding box center [519, 309] width 1038 height 619
